Goal: Navigation & Orientation: Find specific page/section

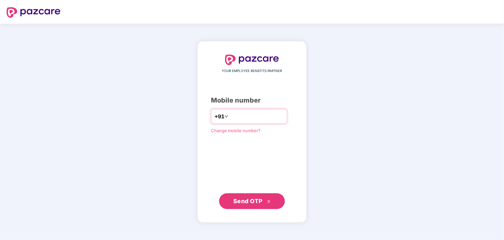
type input "**********"
click at [256, 202] on span "Send OTP" at bounding box center [247, 200] width 29 height 7
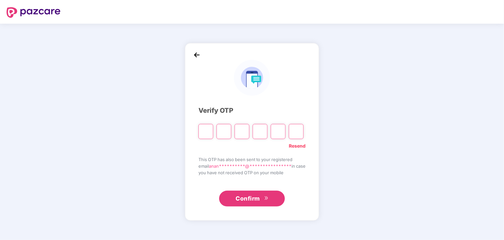
type input "*"
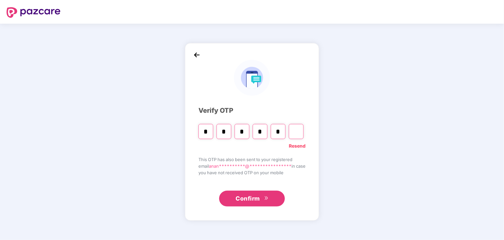
type input "*"
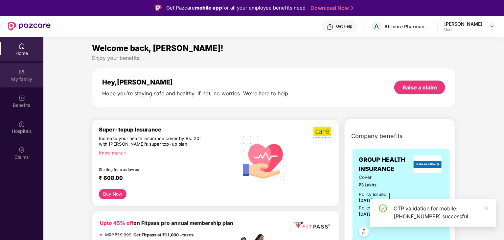
click at [24, 79] on div "My family" at bounding box center [21, 79] width 43 height 7
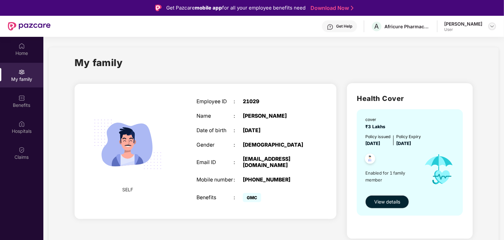
click at [491, 26] on img at bounding box center [491, 26] width 5 height 5
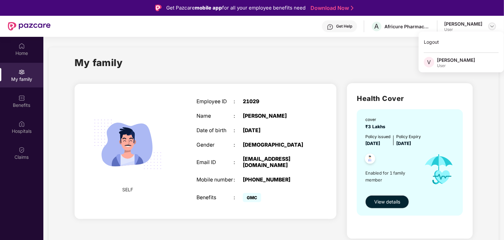
click at [491, 26] on img at bounding box center [491, 26] width 5 height 5
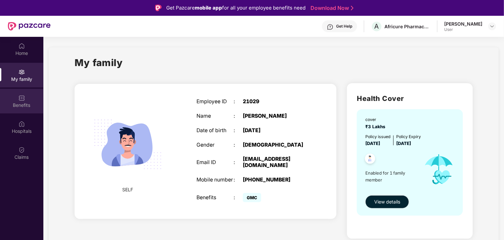
click at [22, 102] on div "Benefits" at bounding box center [21, 105] width 43 height 7
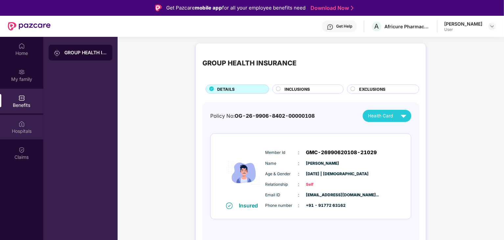
click at [23, 133] on div "Hospitals" at bounding box center [21, 131] width 43 height 7
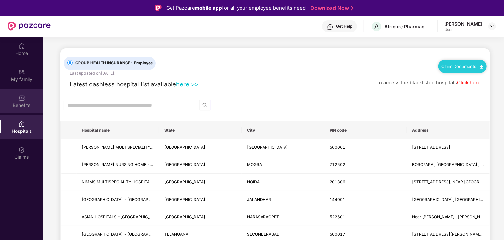
click at [24, 104] on div "Benefits" at bounding box center [21, 105] width 43 height 7
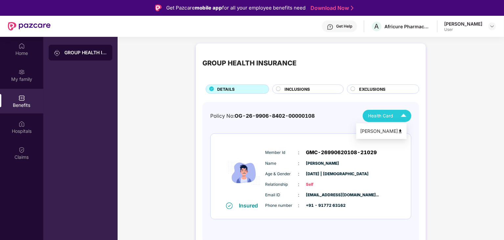
click at [385, 117] on span "Health Card" at bounding box center [380, 115] width 25 height 7
